Goal: Task Accomplishment & Management: Use online tool/utility

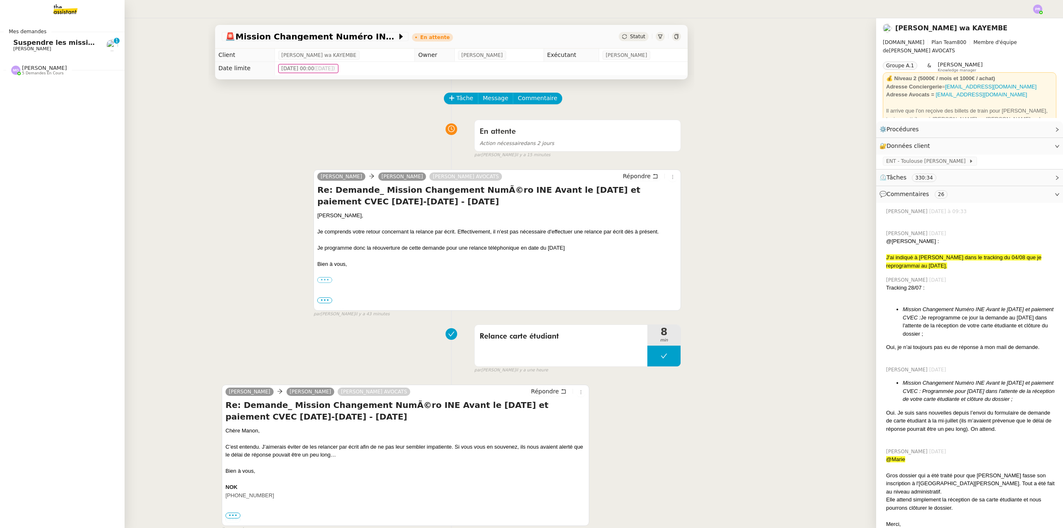
click at [54, 42] on span "Suspendre les missions jusqu'au 19/08" at bounding box center [85, 43] width 145 height 8
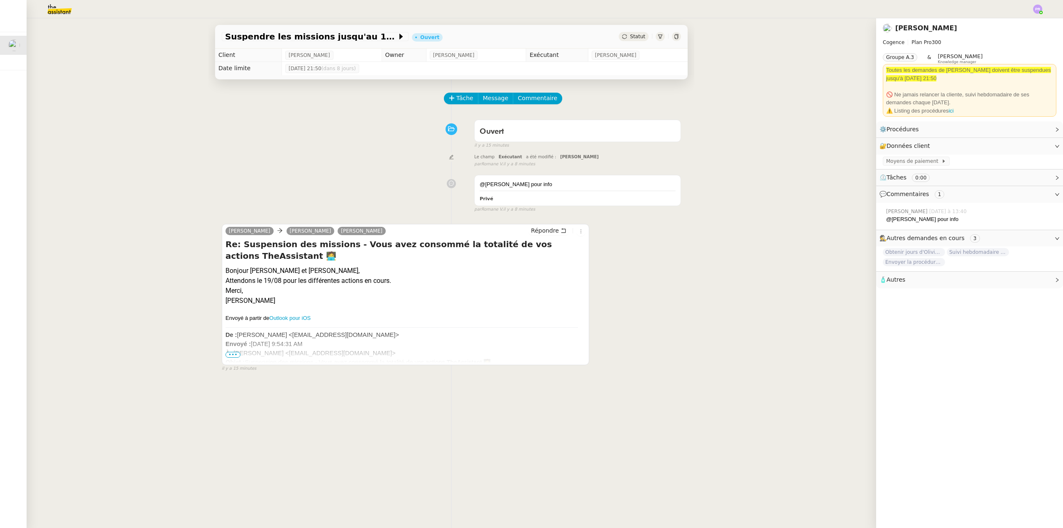
click at [232, 357] on span "•••" at bounding box center [233, 355] width 15 height 6
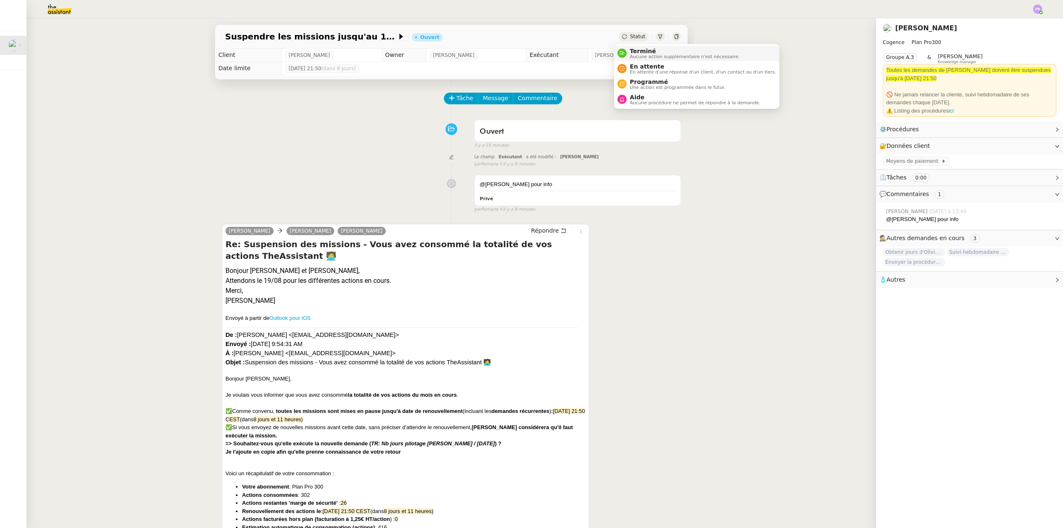
drag, startPoint x: 635, startPoint y: 40, endPoint x: 640, endPoint y: 49, distance: 9.7
click at [640, 48] on span "Terminé" at bounding box center [685, 51] width 110 height 7
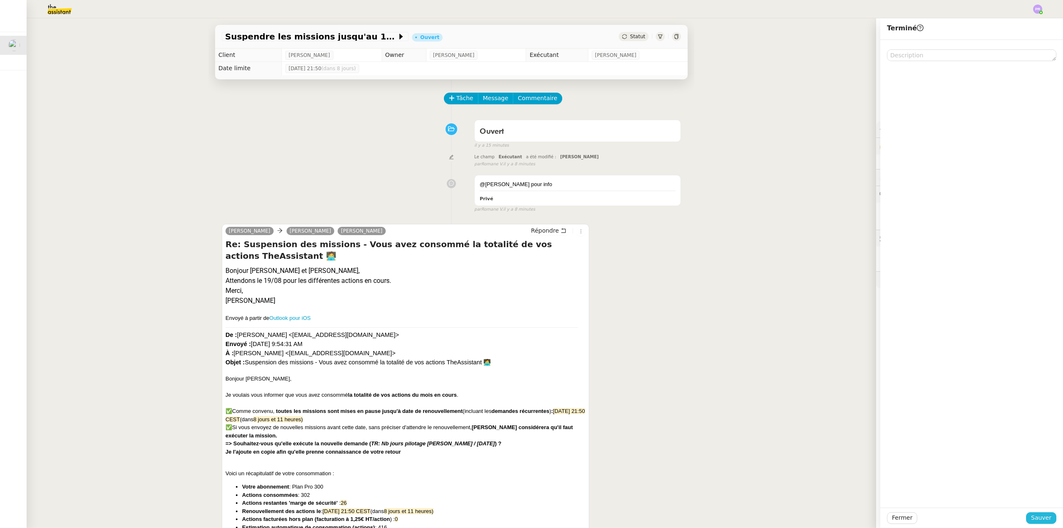
click at [1037, 519] on span "Sauver" at bounding box center [1041, 518] width 20 height 10
